Goal: Information Seeking & Learning: Learn about a topic

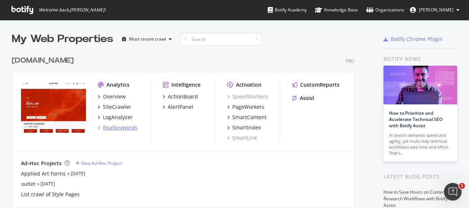
click at [120, 129] on div "RealKeywords" at bounding box center [120, 127] width 35 height 7
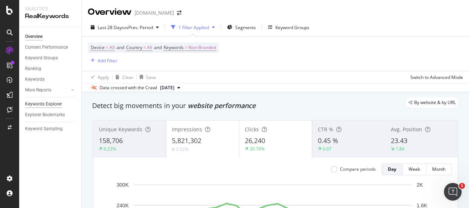
click at [52, 105] on div "Keywords Explorer" at bounding box center [43, 104] width 37 height 8
